Goal: Task Accomplishment & Management: Manage account settings

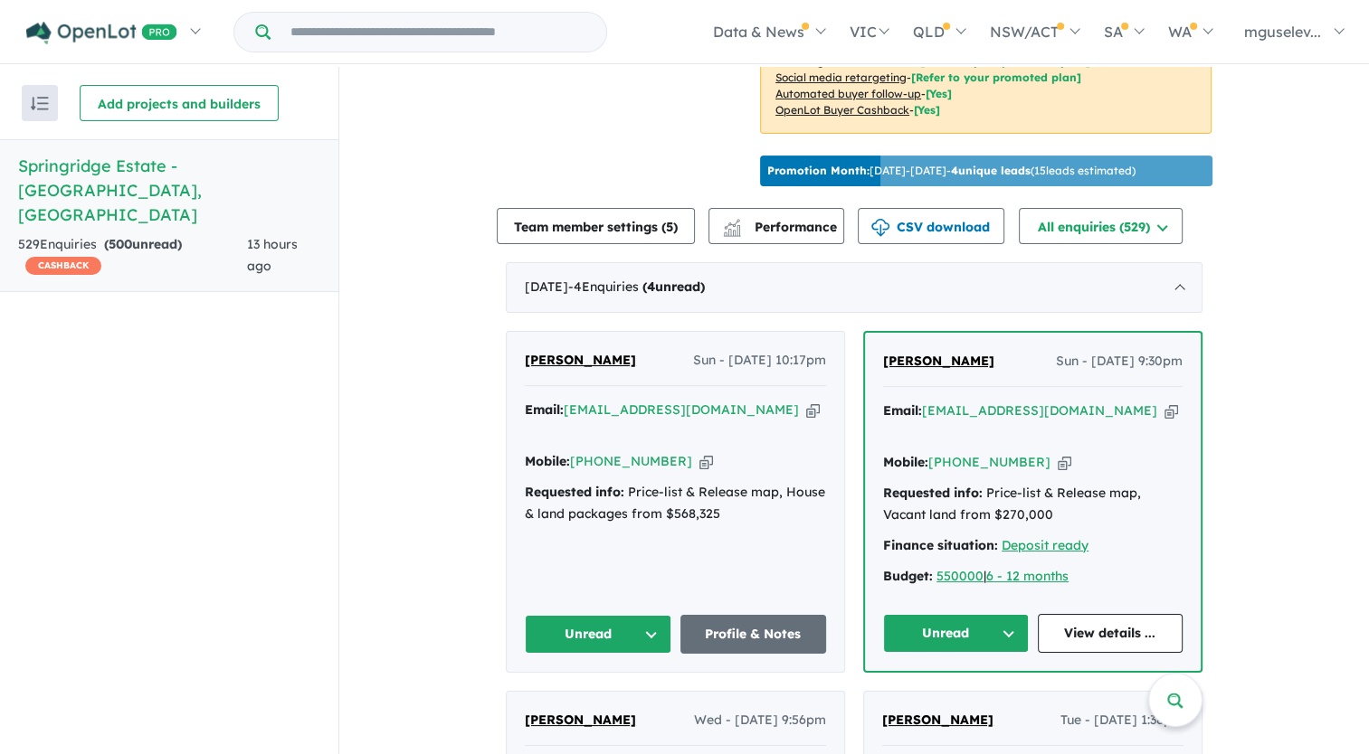
scroll to position [543, 0]
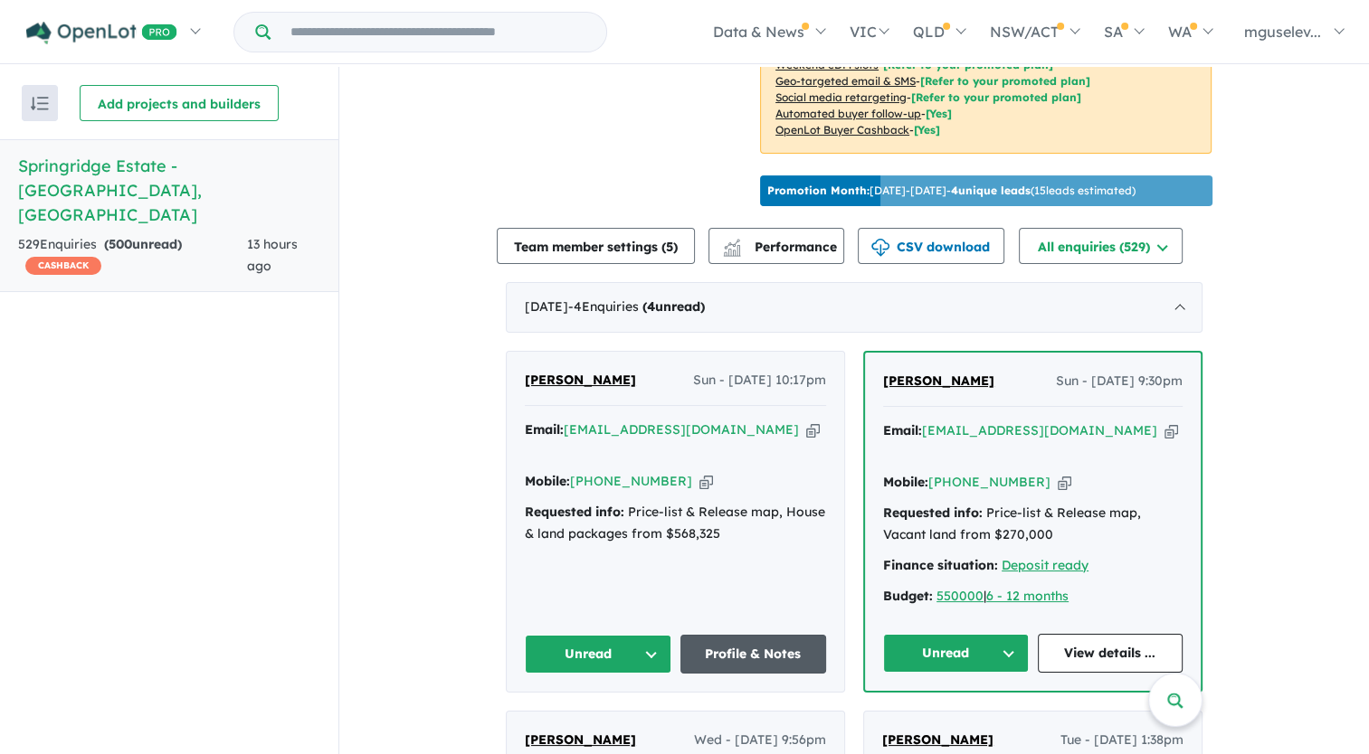
click at [753, 650] on link "Profile & Notes" at bounding box center [753, 654] width 147 height 39
click at [1099, 646] on link "View details ..." at bounding box center [1111, 653] width 146 height 39
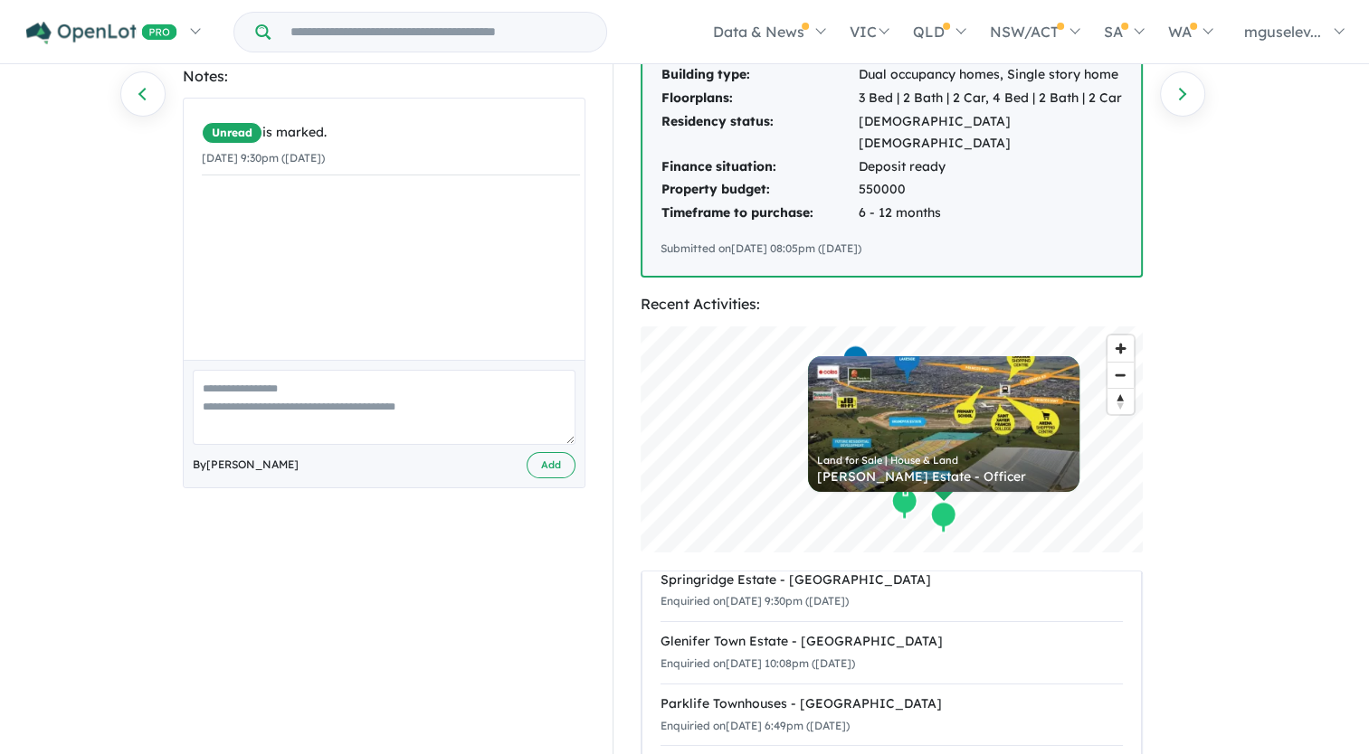
scroll to position [51, 0]
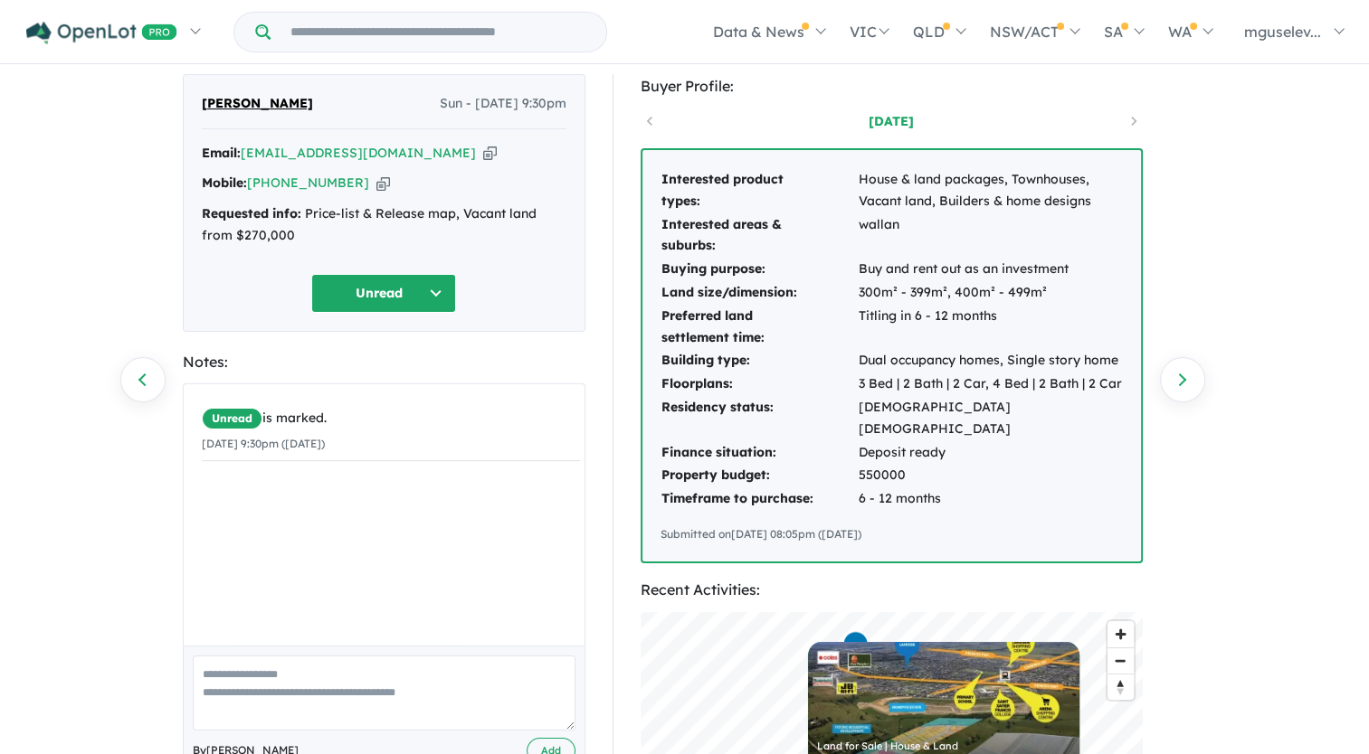
click at [483, 154] on icon "button" at bounding box center [490, 153] width 14 height 19
click at [483, 147] on icon "button" at bounding box center [490, 153] width 14 height 19
click at [376, 186] on icon "button" at bounding box center [383, 183] width 14 height 19
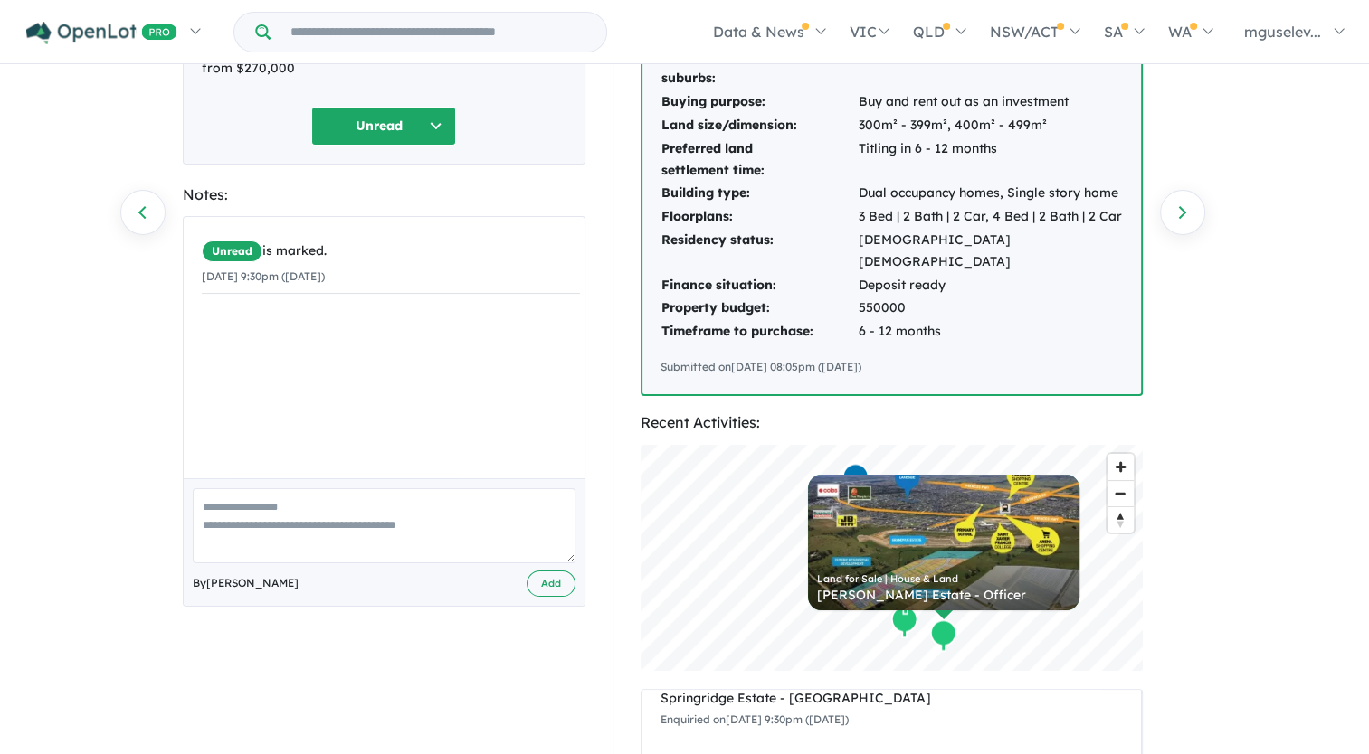
scroll to position [0, 0]
